Goal: Navigation & Orientation: Find specific page/section

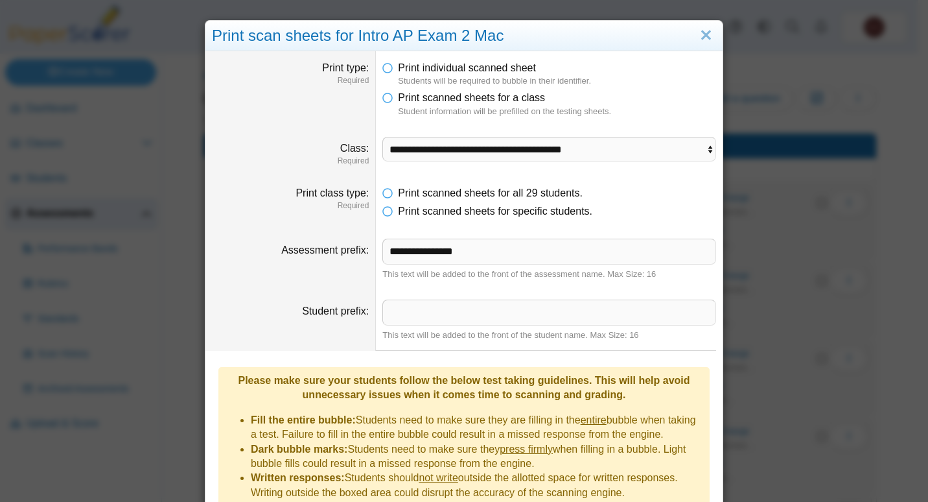
select select "**********"
click at [700, 37] on link "Close" at bounding box center [706, 36] width 20 height 22
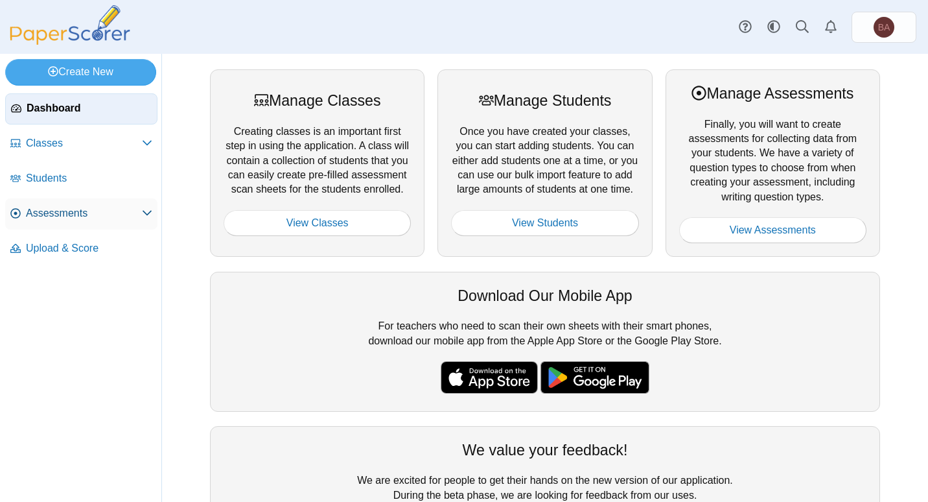
click at [46, 216] on span "Assessments" at bounding box center [84, 213] width 116 height 14
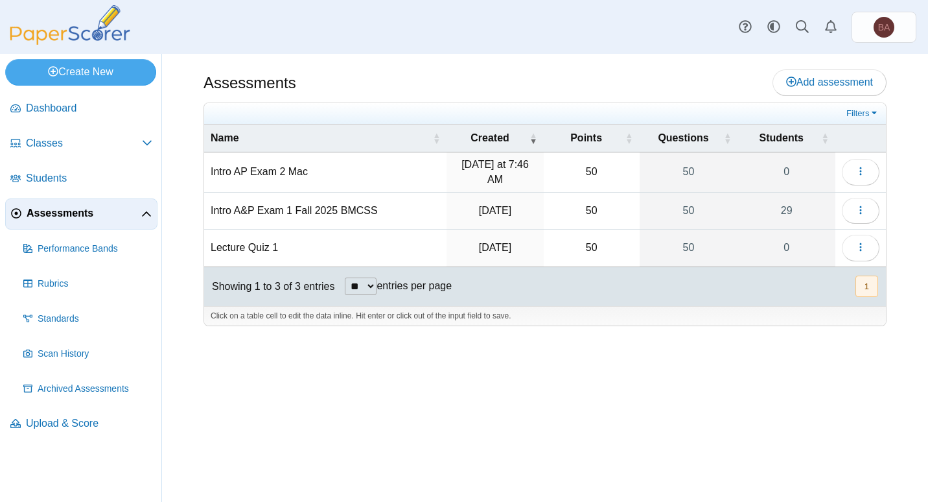
click at [316, 41] on div "Dashboard Classes Archived classes Students Assessments" at bounding box center [464, 27] width 928 height 54
